Goal: Information Seeking & Learning: Learn about a topic

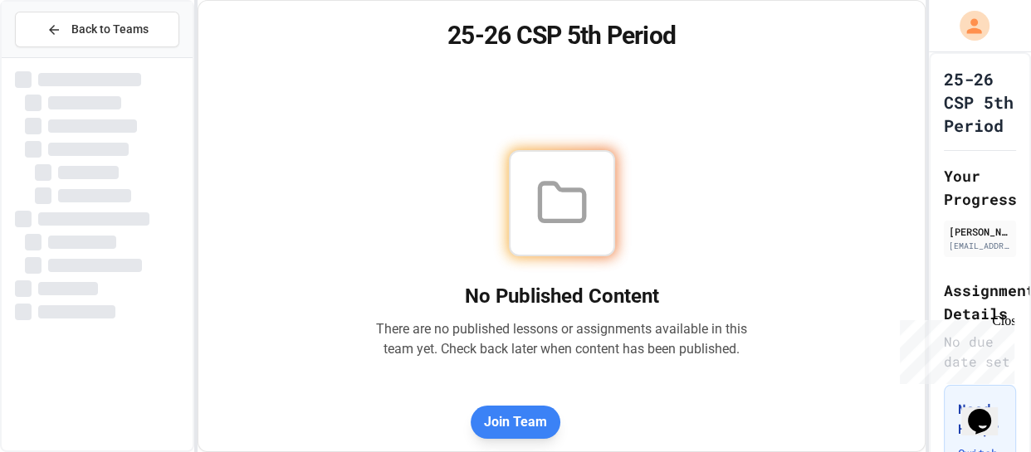
click at [1008, 326] on div "Close" at bounding box center [1002, 324] width 21 height 21
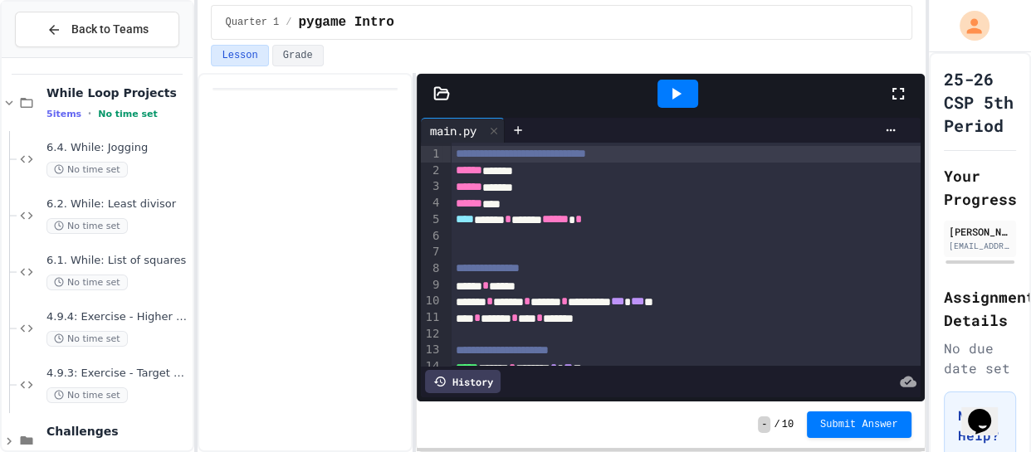
scroll to position [149, 0]
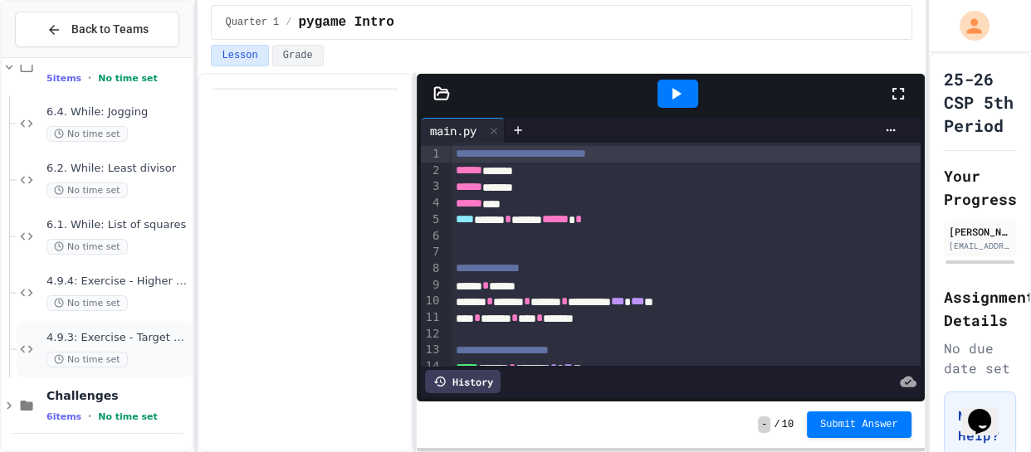
click at [103, 329] on div "4.9.3: Exercise - Target Sum No time set" at bounding box center [105, 349] width 176 height 56
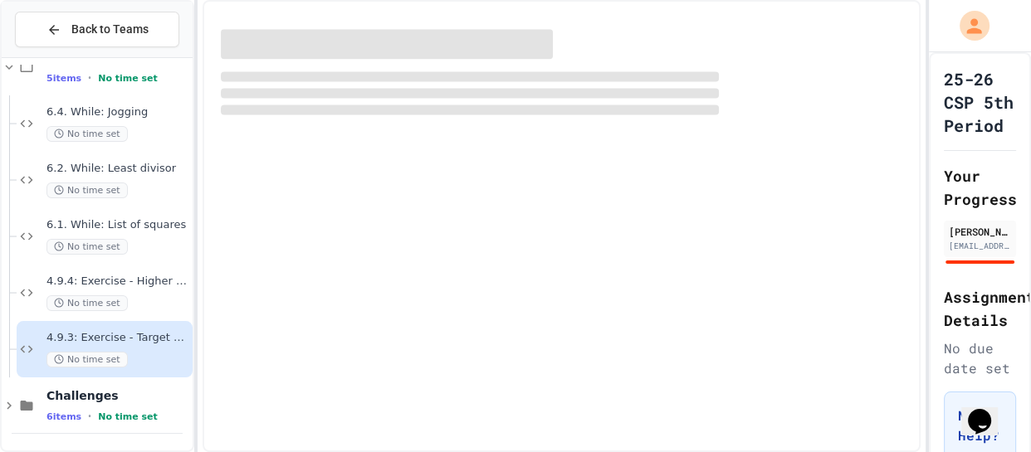
scroll to position [128, 0]
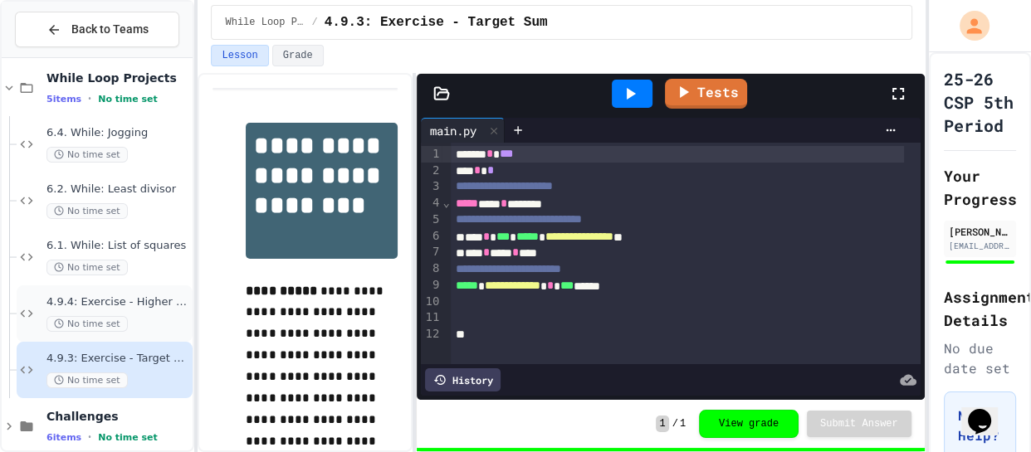
click at [119, 311] on div "4.9.4: Exercise - Higher or Lower I No time set" at bounding box center [117, 313] width 143 height 37
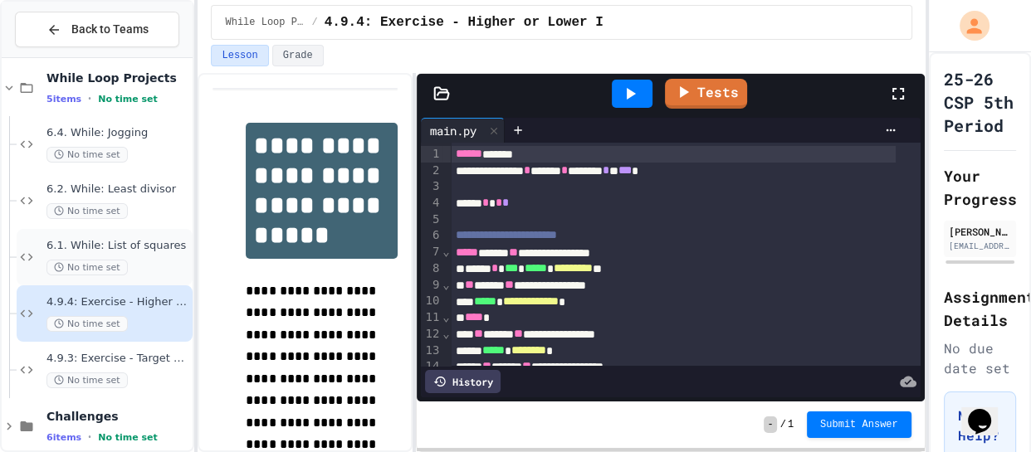
click at [109, 261] on span "No time set" at bounding box center [86, 268] width 81 height 16
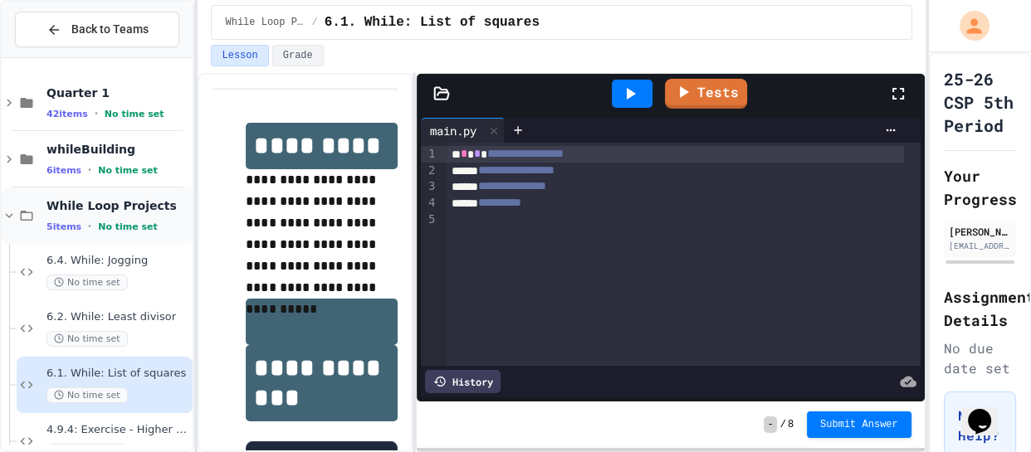
click at [90, 202] on span "While Loop Projects" at bounding box center [117, 205] width 143 height 15
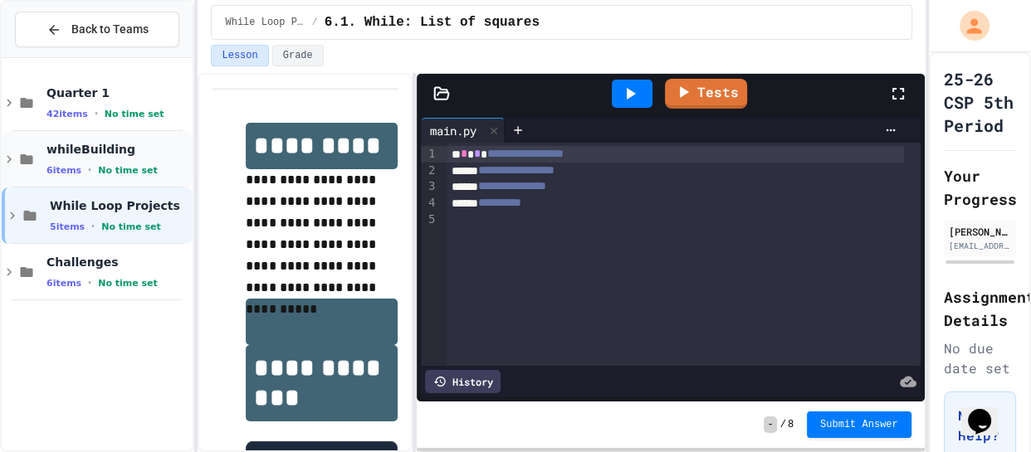
click at [119, 171] on span "No time set" at bounding box center [128, 170] width 60 height 11
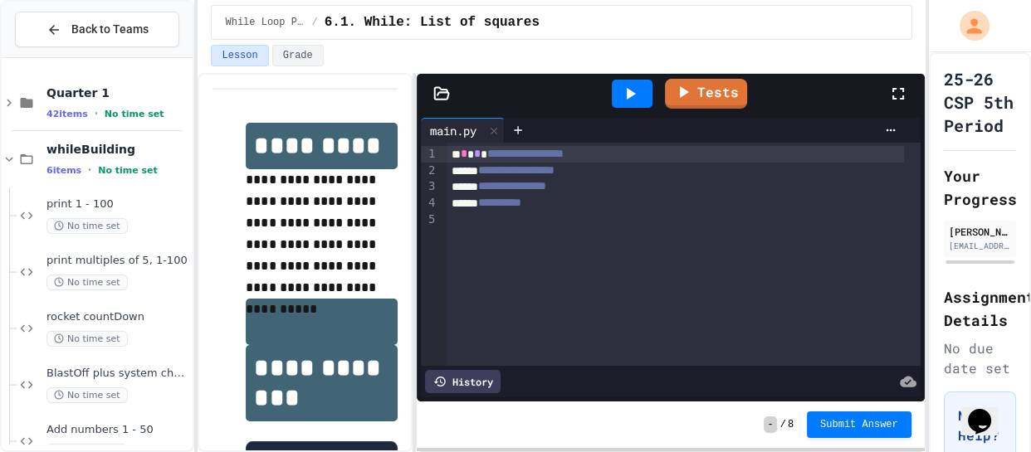
scroll to position [204, 0]
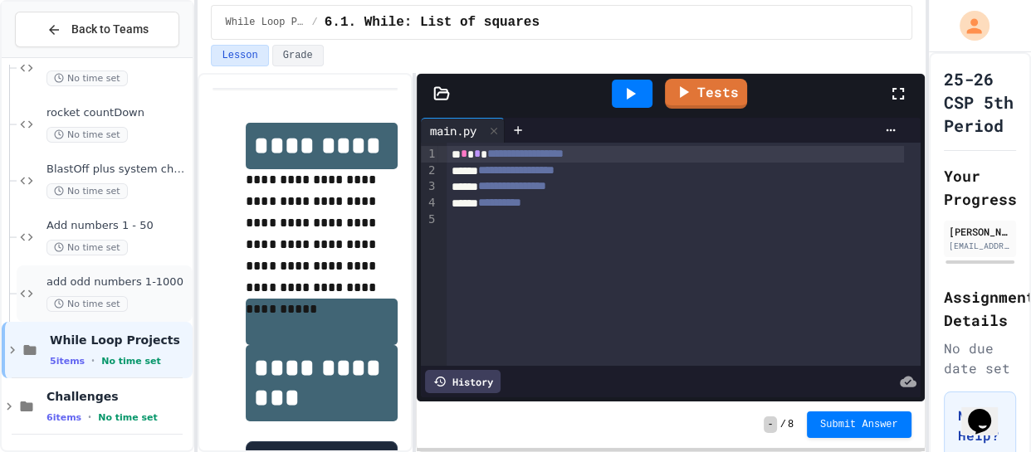
click at [143, 280] on span "add odd numbers 1-1000" at bounding box center [117, 282] width 143 height 14
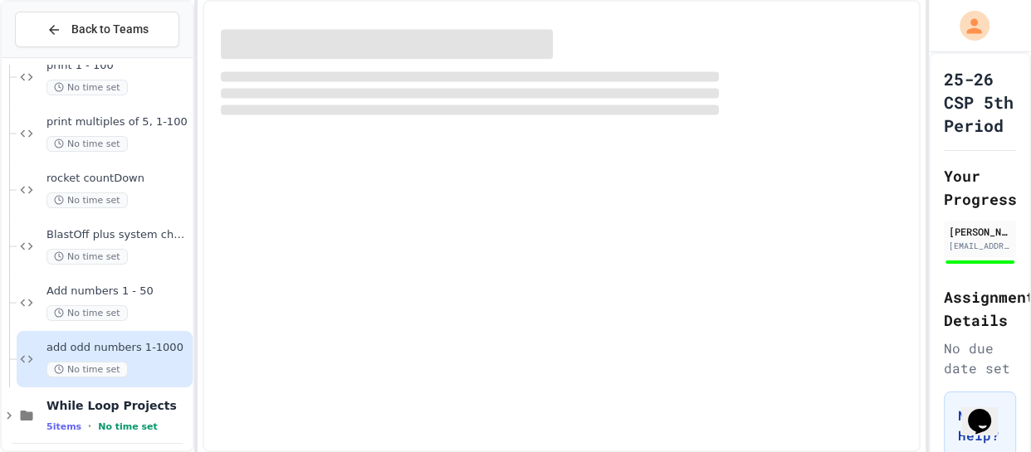
scroll to position [37, 0]
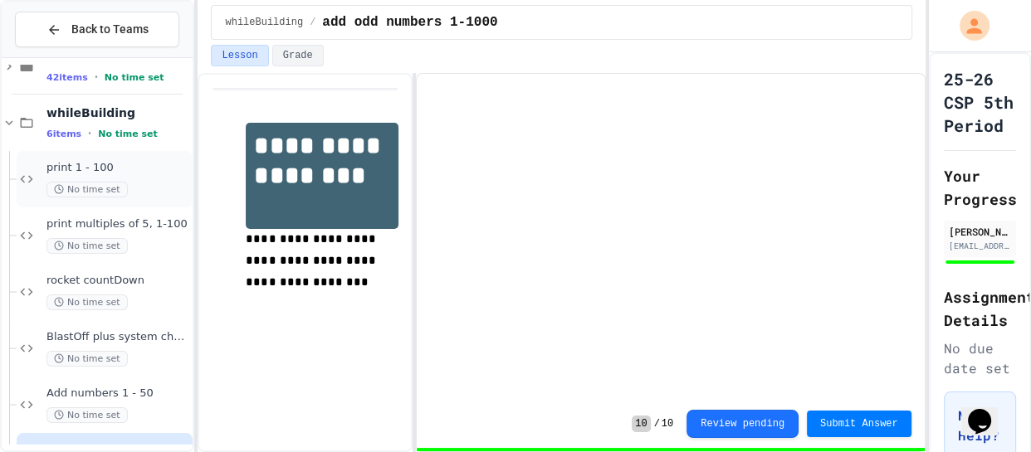
click at [115, 193] on span "No time set" at bounding box center [86, 190] width 81 height 16
